Goal: Task Accomplishment & Management: Manage account settings

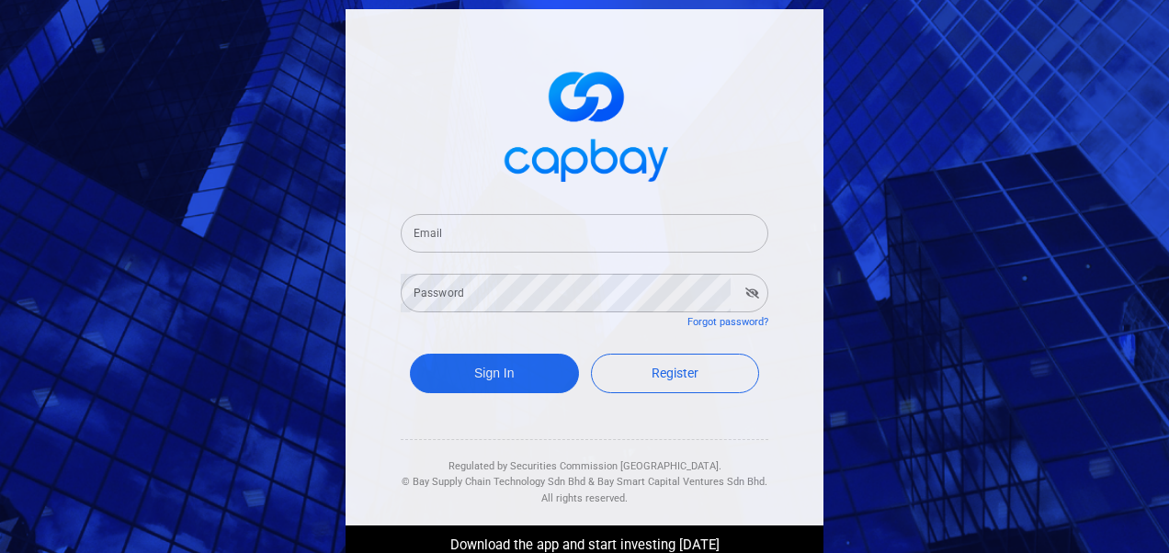
click at [459, 244] on input "Email" at bounding box center [585, 233] width 368 height 39
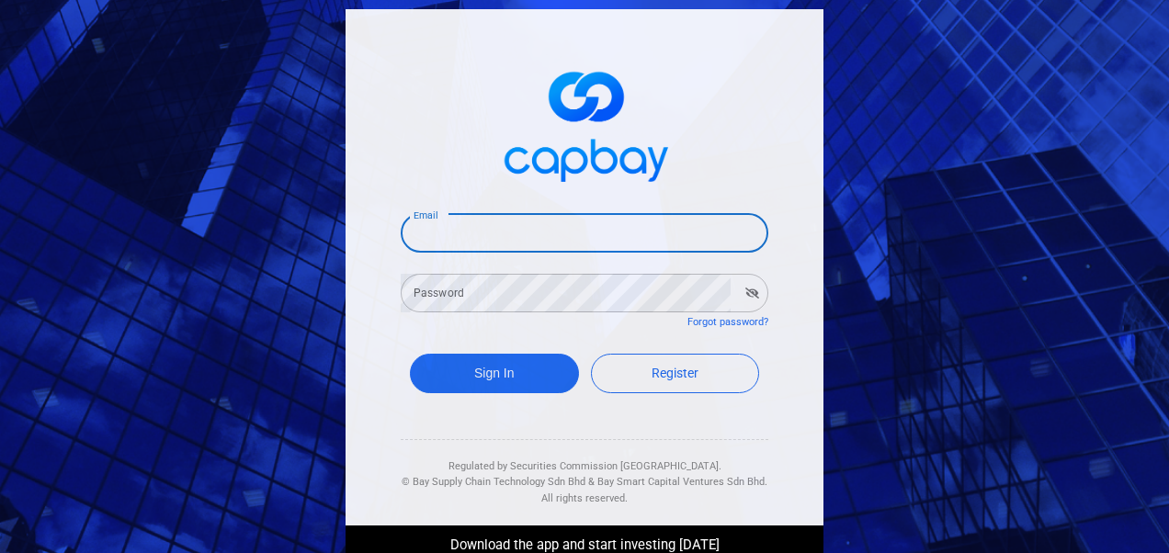
type input "[EMAIL_ADDRESS][DOMAIN_NAME]"
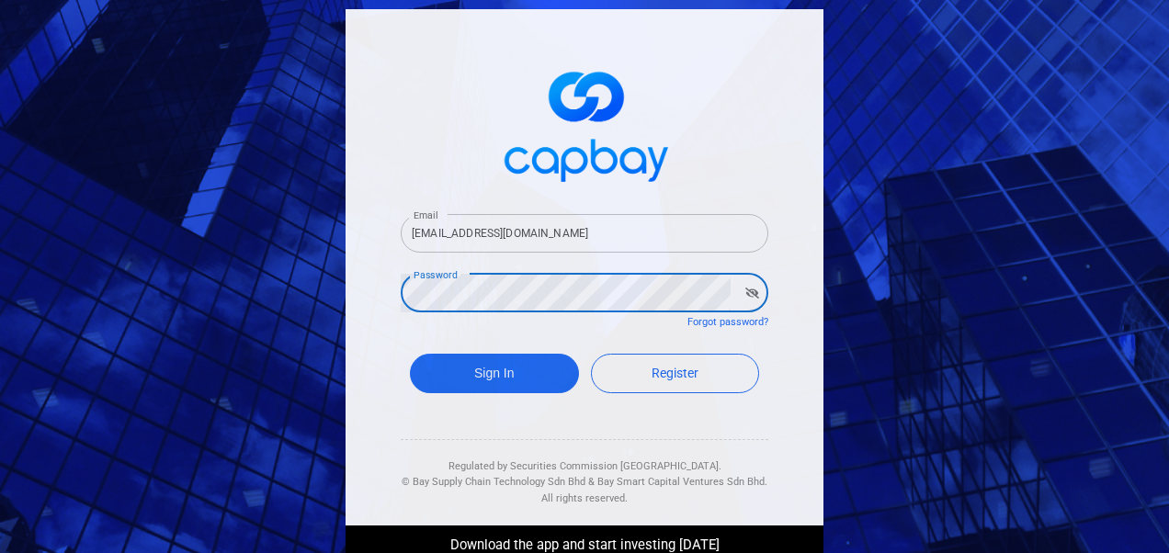
click at [410, 354] on button "Sign In" at bounding box center [494, 374] width 169 height 40
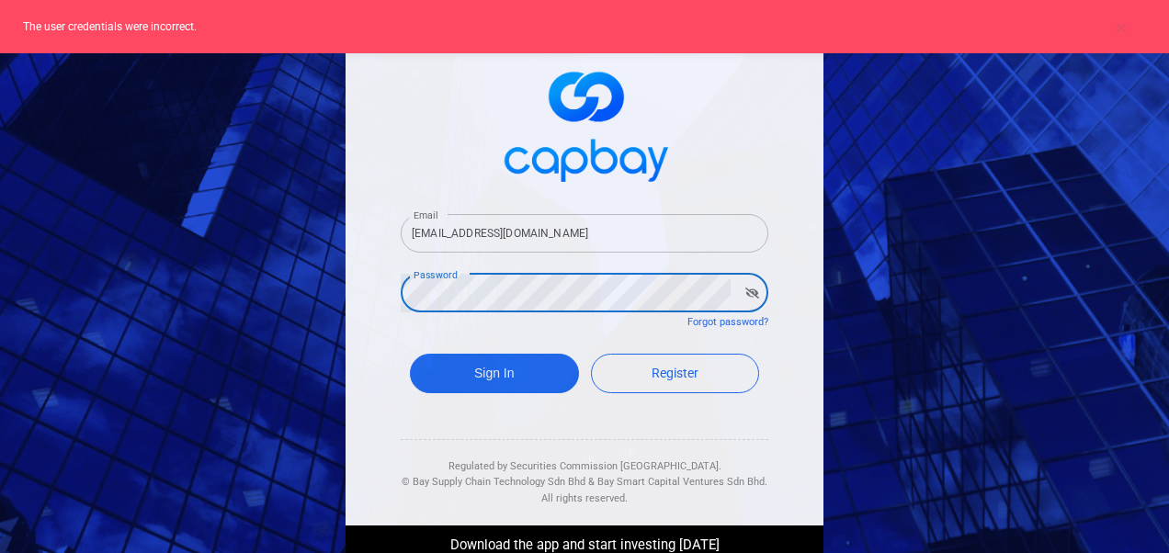
click at [232, 310] on div "Email [EMAIL_ADDRESS][DOMAIN_NAME] Email Password Password Forgot password? Sig…" at bounding box center [584, 276] width 1169 height 553
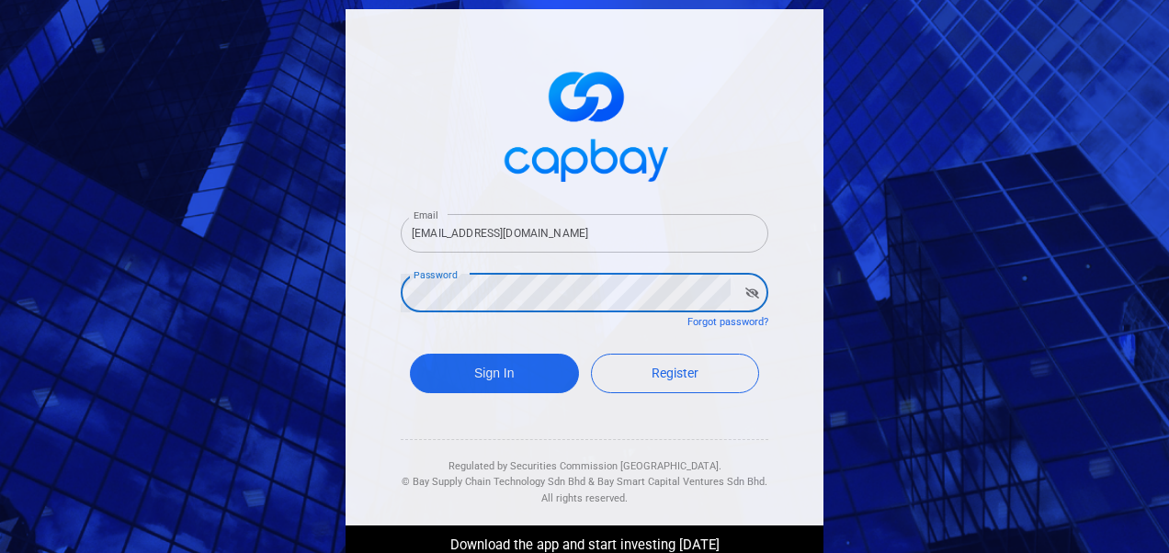
click at [410, 354] on button "Sign In" at bounding box center [494, 374] width 169 height 40
click at [314, 304] on div "Email [EMAIL_ADDRESS][DOMAIN_NAME] Email Password Password Forgot password? Sig…" at bounding box center [584, 276] width 1169 height 553
click at [410, 354] on button "Sign In" at bounding box center [494, 374] width 169 height 40
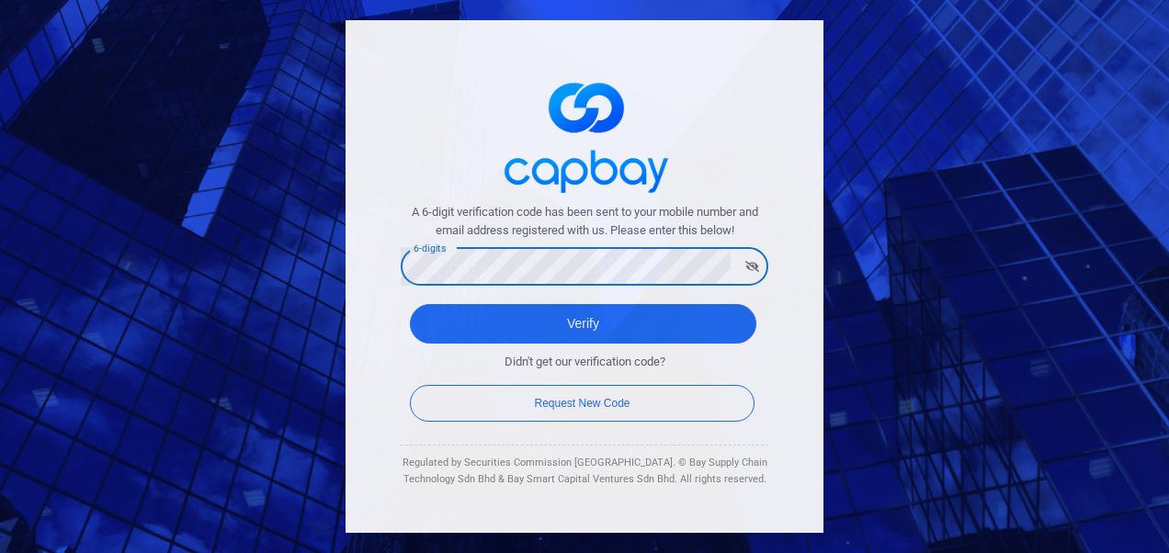
click at [410, 304] on button "Verify" at bounding box center [583, 324] width 346 height 40
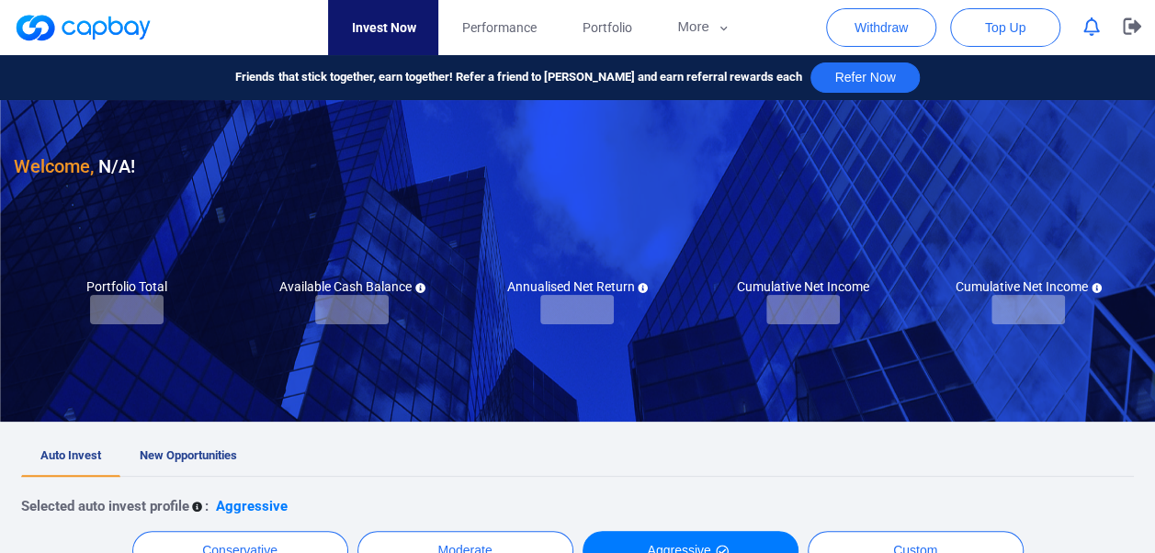
checkbox input "true"
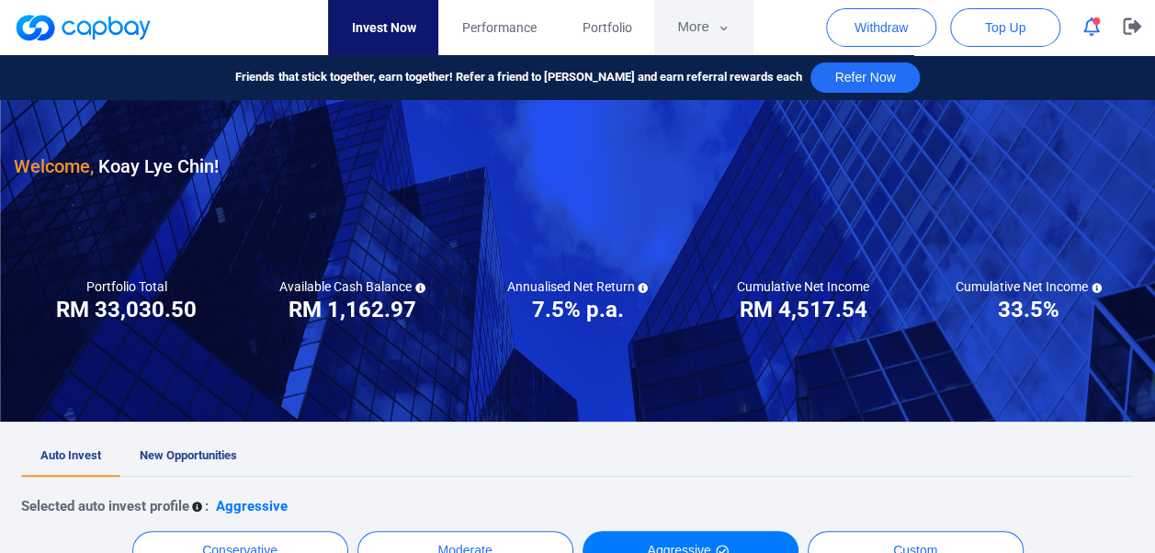
click at [718, 26] on icon "button" at bounding box center [724, 28] width 14 height 17
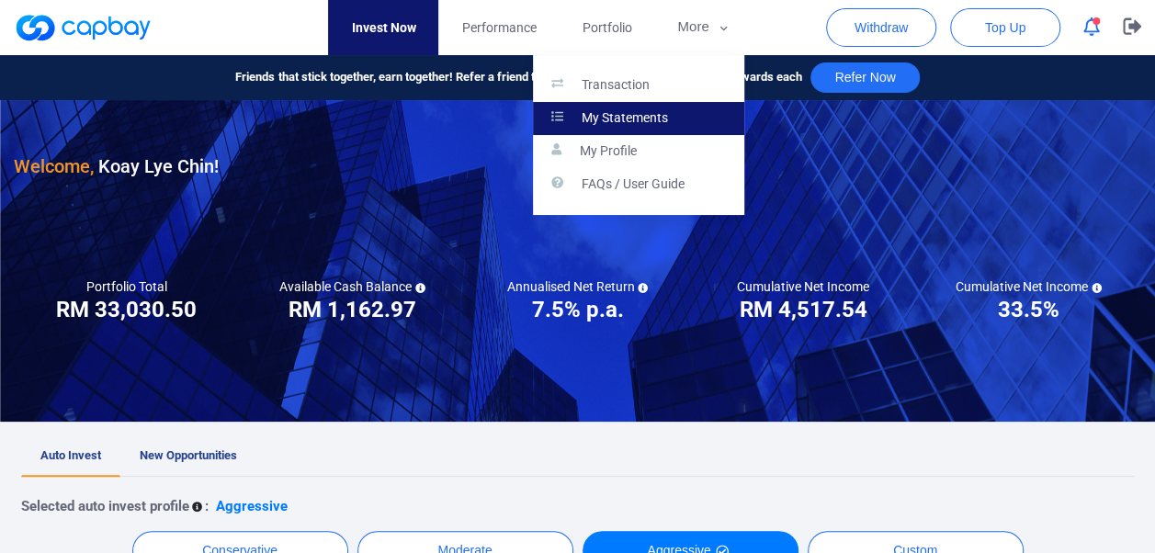
click at [647, 124] on p "My Statements" at bounding box center [625, 118] width 86 height 17
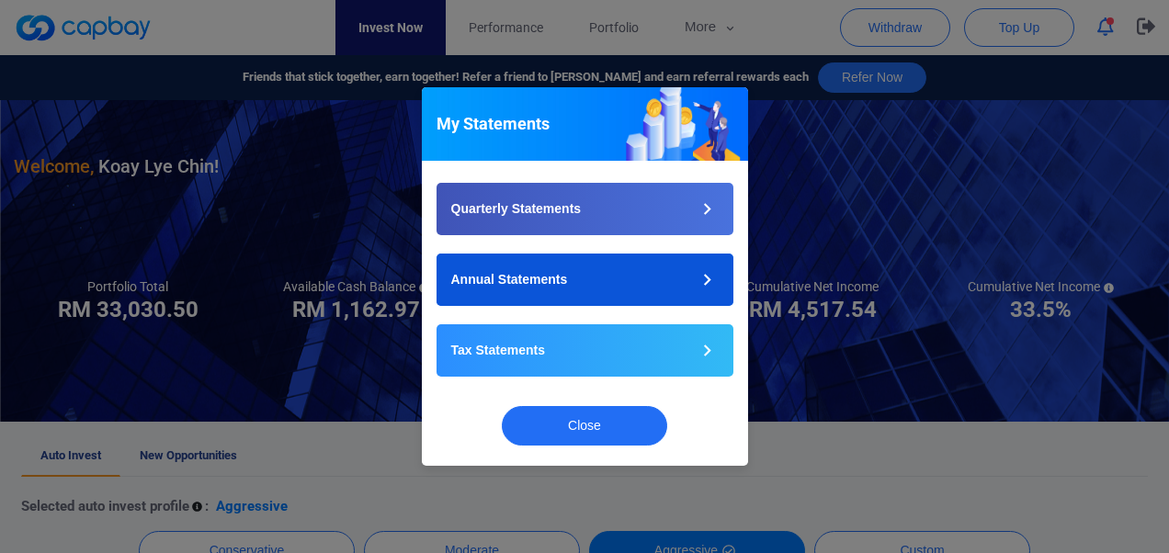
click at [652, 281] on button "Annual Statements" at bounding box center [584, 280] width 297 height 52
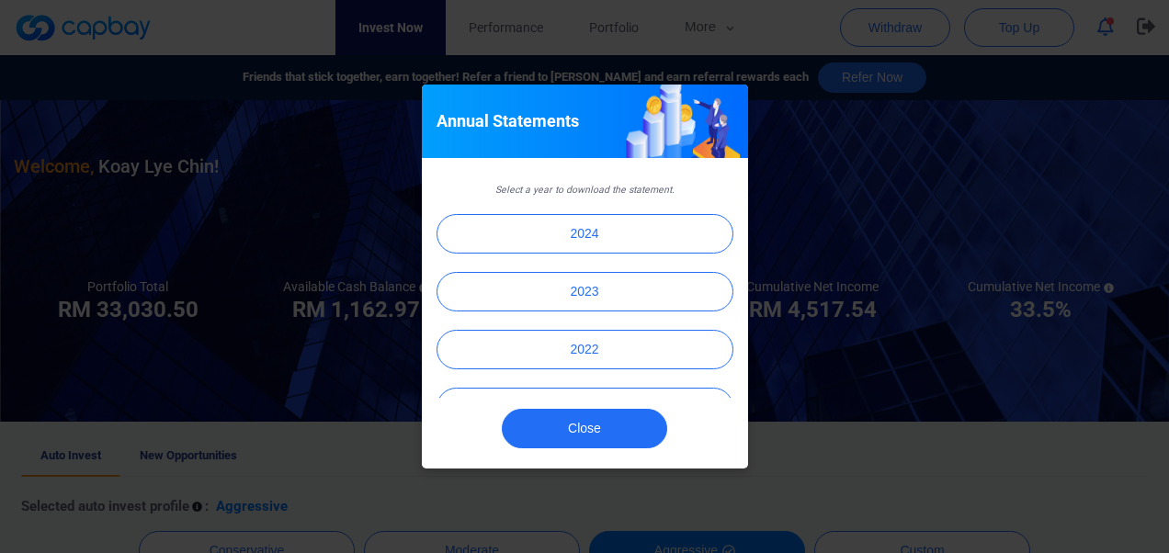
click at [1030, 200] on div "Annual Statements Select a year to download the statement. 2024 2023 2022 2021 …" at bounding box center [584, 276] width 1169 height 553
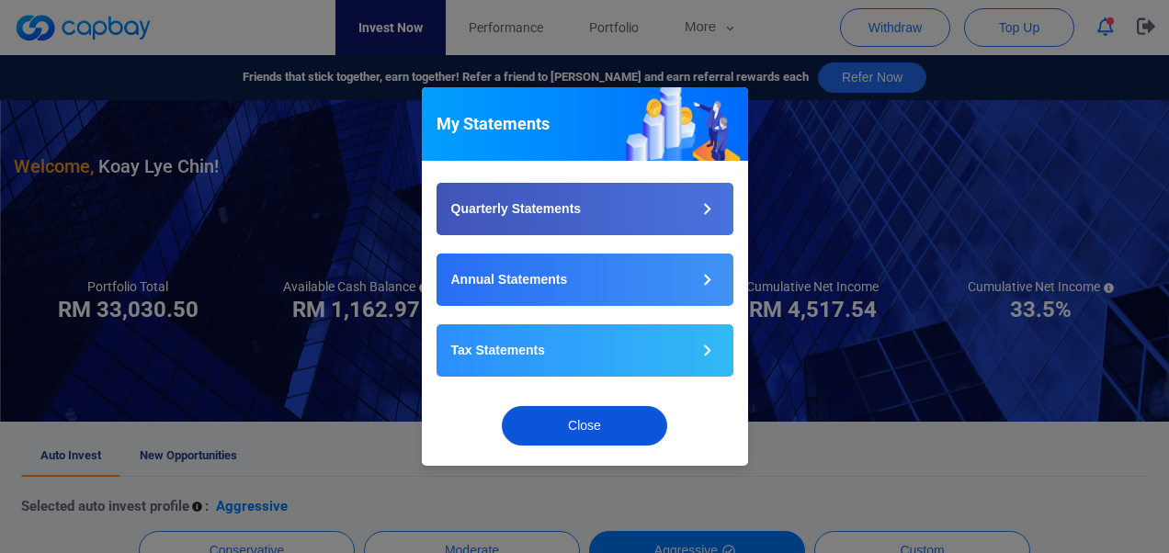
click at [629, 419] on button "Close" at bounding box center [584, 426] width 165 height 40
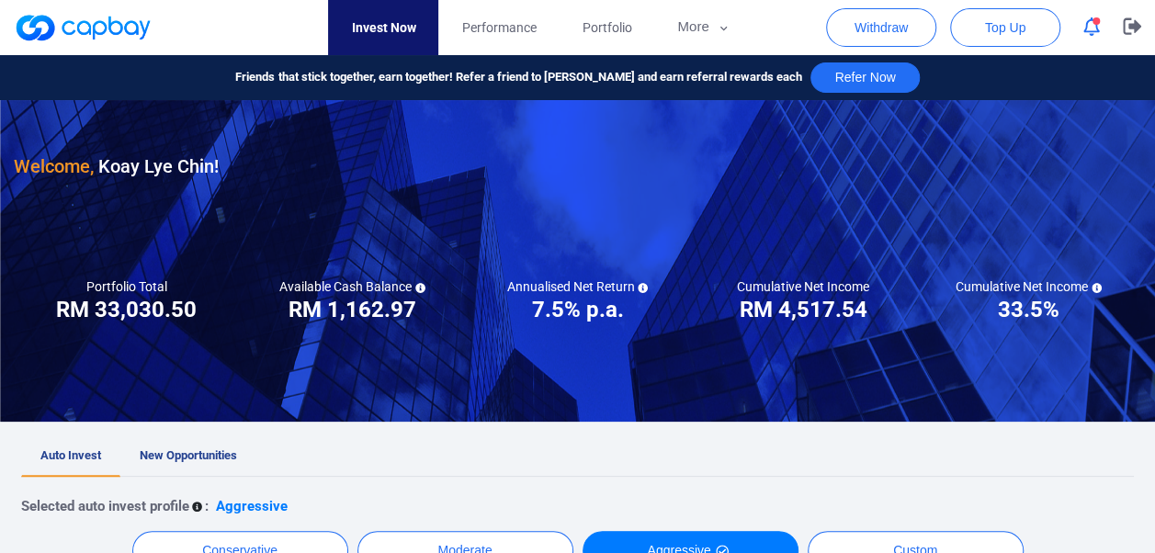
click at [1083, 27] on icon "button" at bounding box center [1091, 26] width 17 height 19
